Goal: Task Accomplishment & Management: Manage account settings

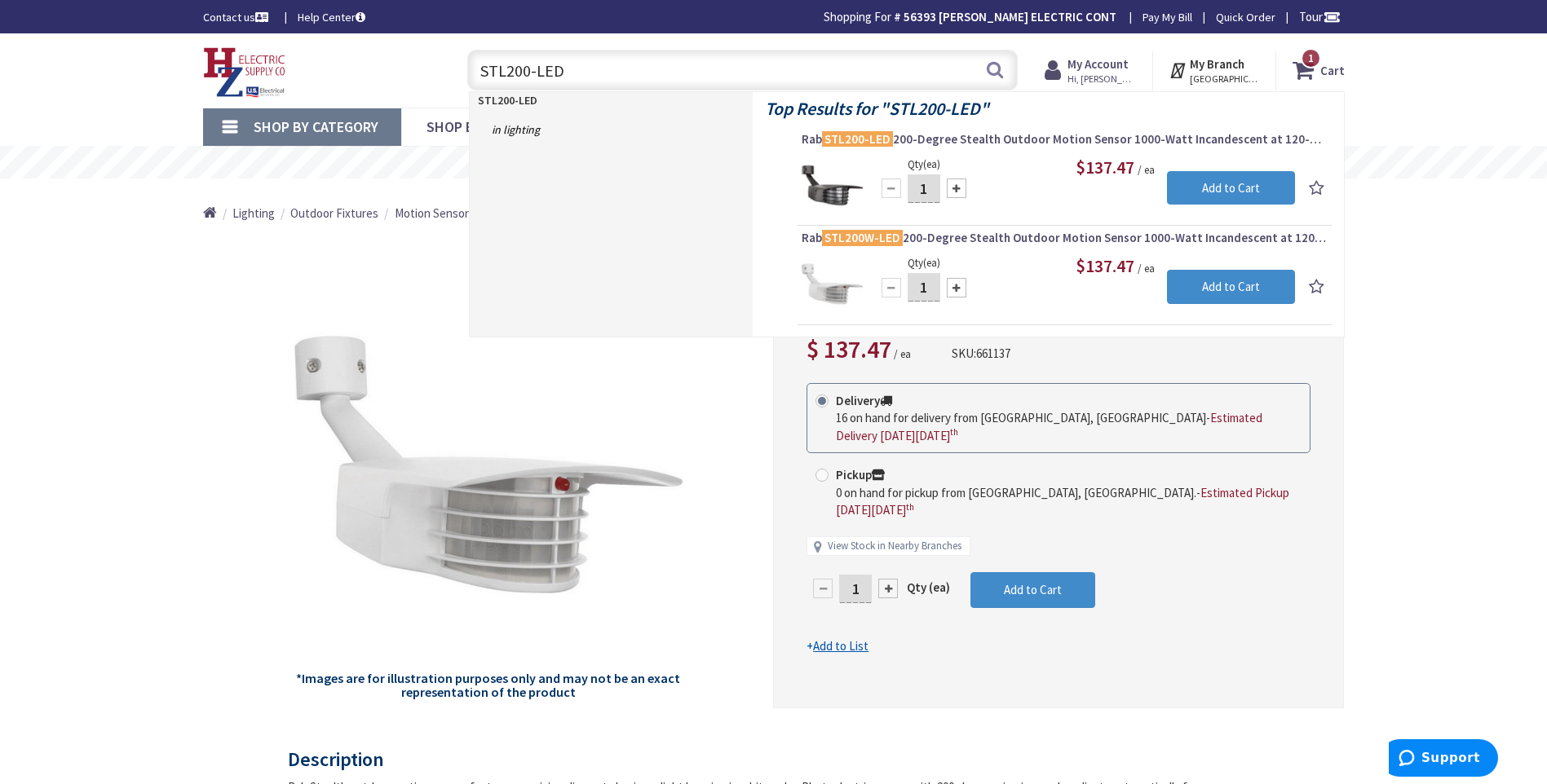
click at [1104, 73] on span "Hi, David" at bounding box center [1102, 79] width 70 height 13
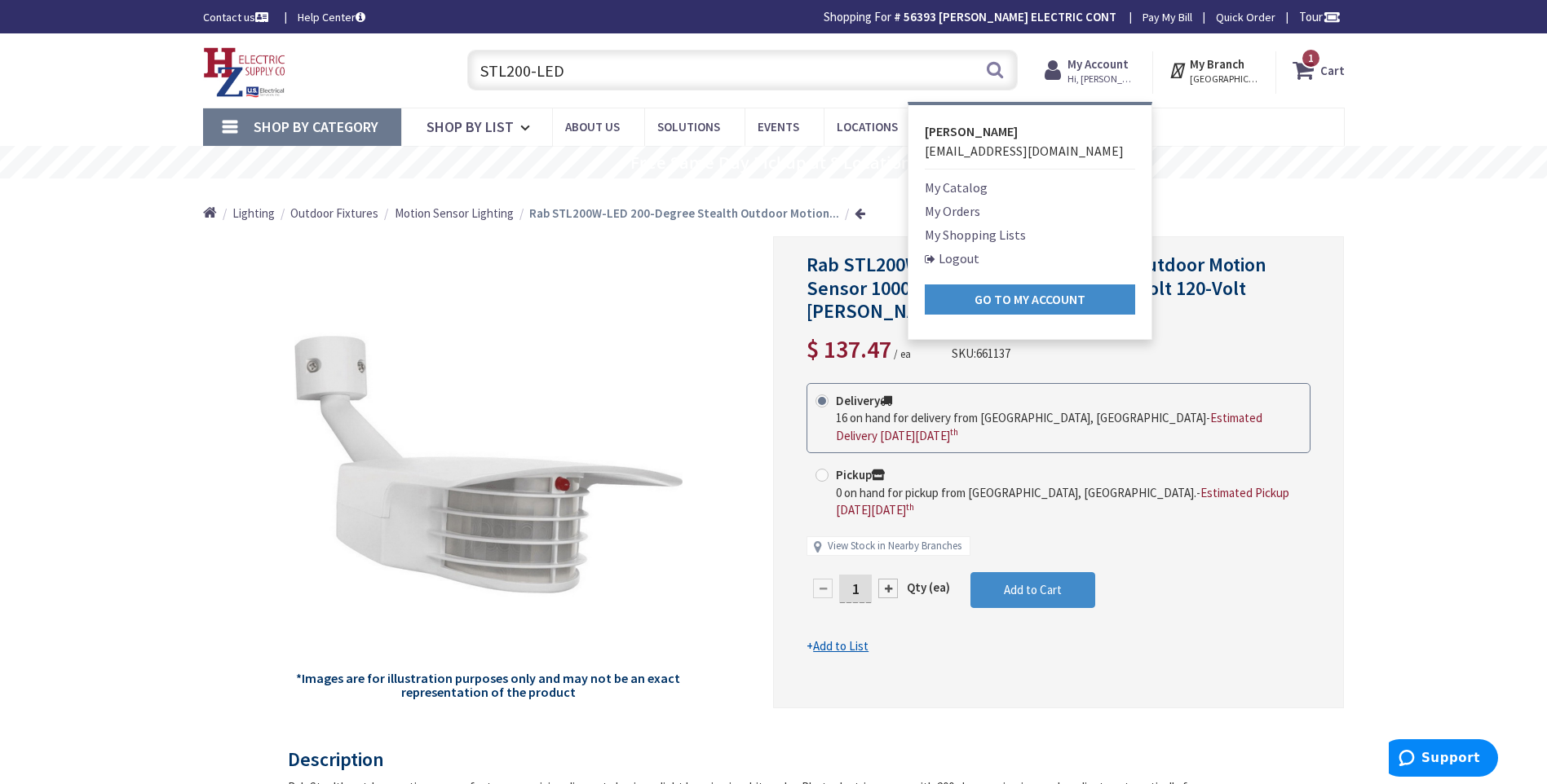
click at [959, 259] on link "Logout" at bounding box center [951, 258] width 54 height 20
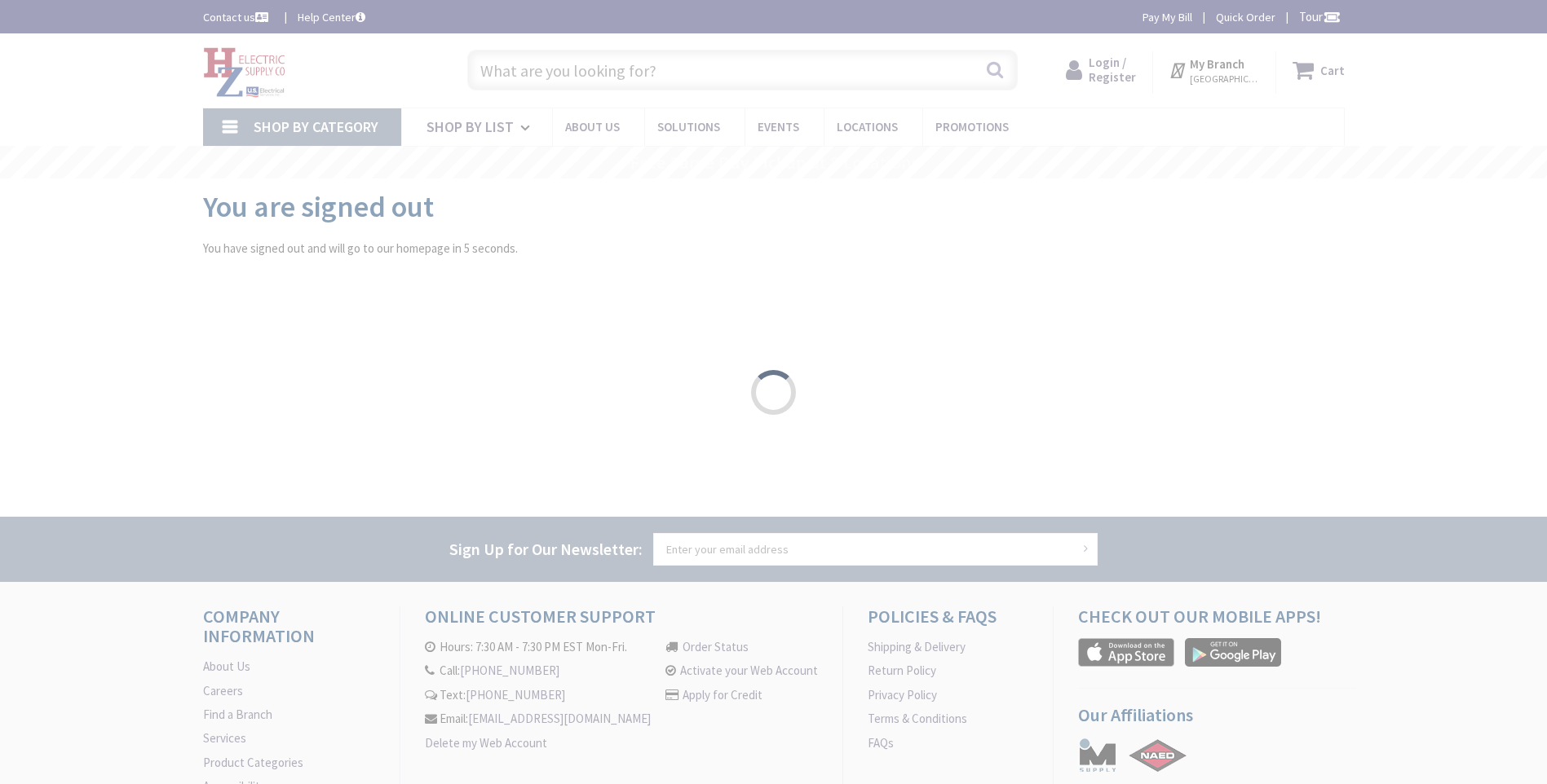
type input "[GEOGRAPHIC_DATA][PERSON_NAME] 01238, [GEOGRAPHIC_DATA]"
